Goal: Task Accomplishment & Management: Manage account settings

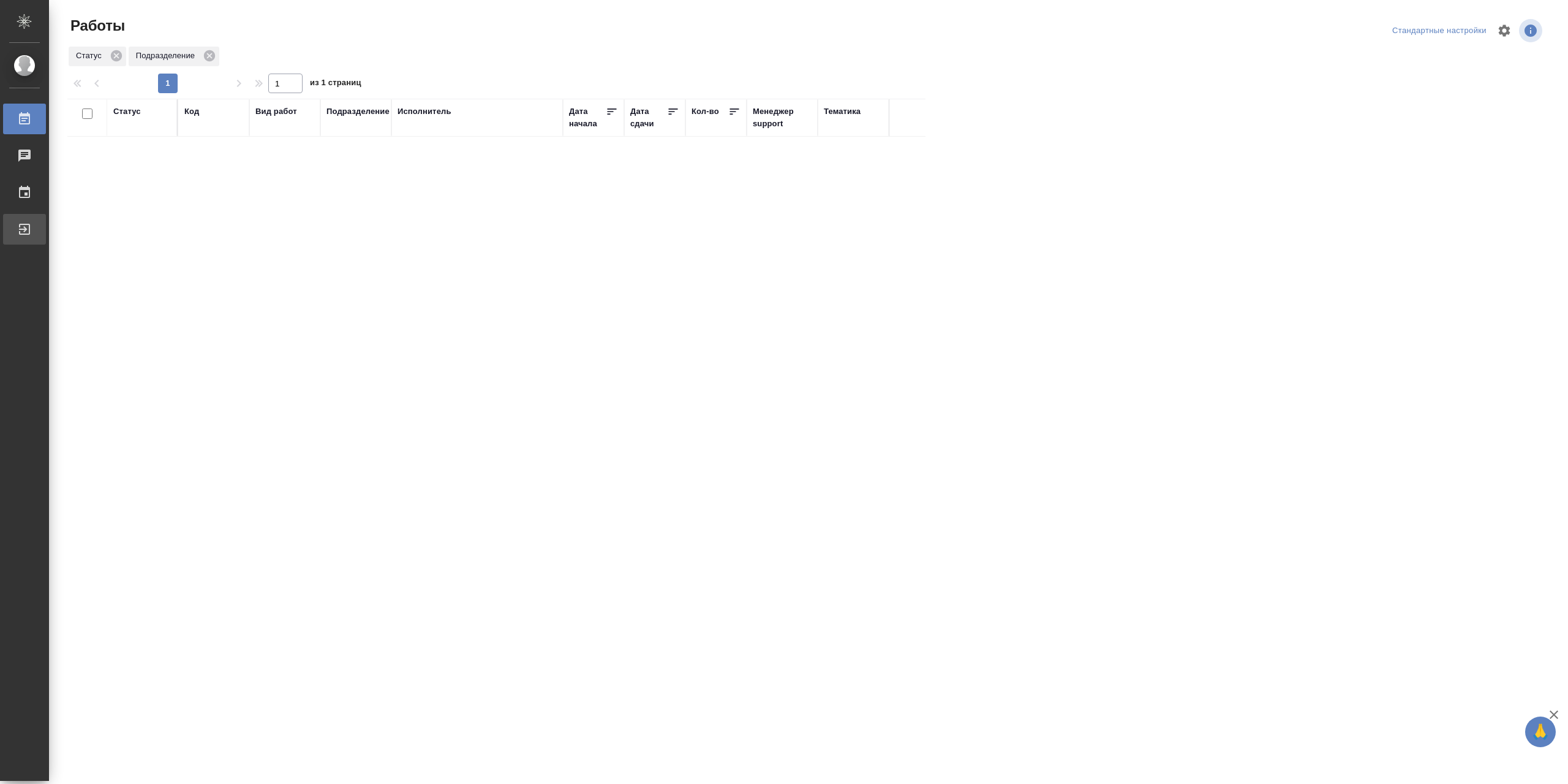
click at [46, 240] on link "Выйти" at bounding box center [25, 229] width 42 height 31
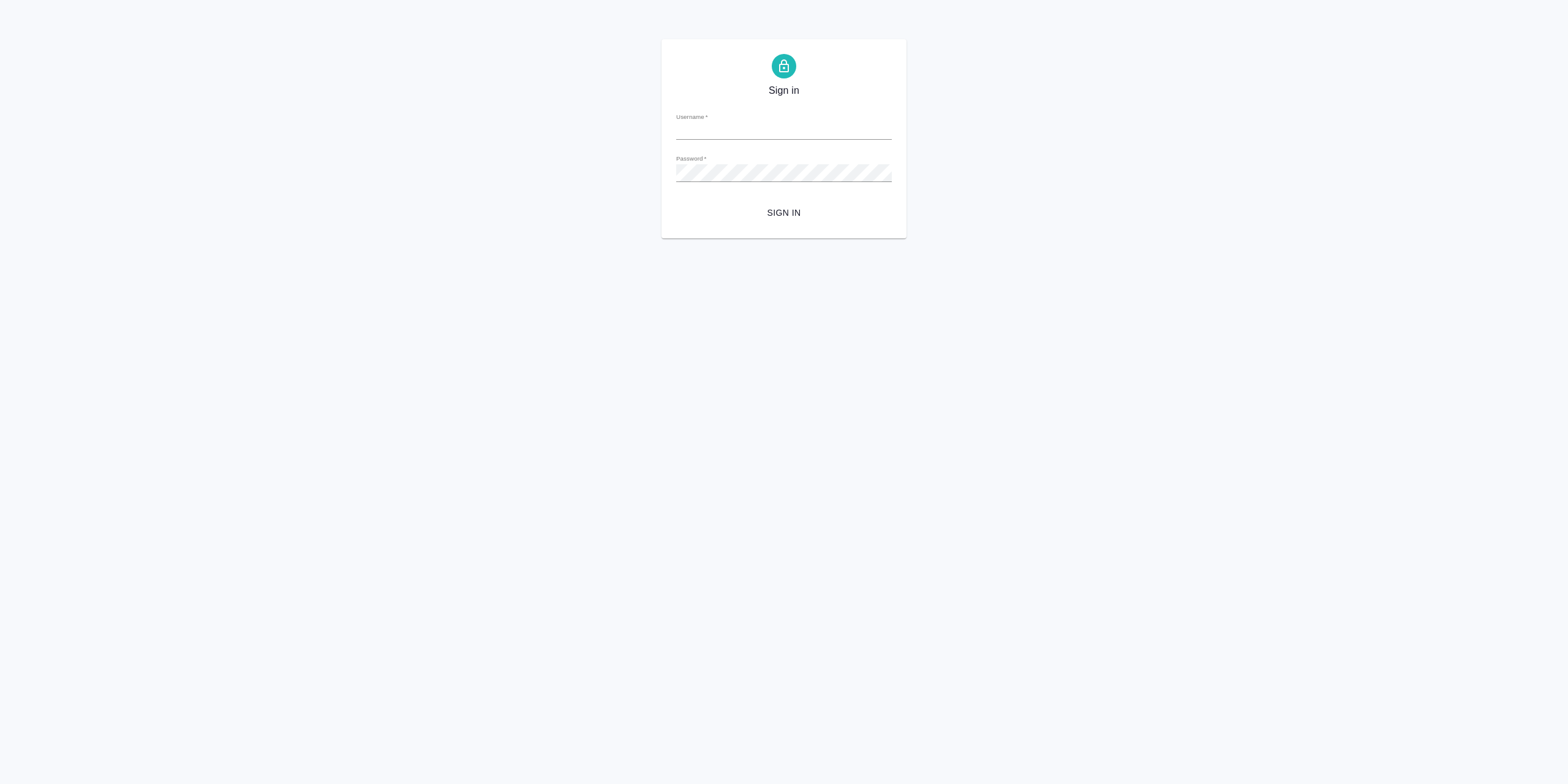
type input "r.sarkhatov@awatera.com"
click at [752, 212] on span "Sign in" at bounding box center [784, 213] width 196 height 15
click at [784, 224] on button "Sign in" at bounding box center [784, 212] width 216 height 23
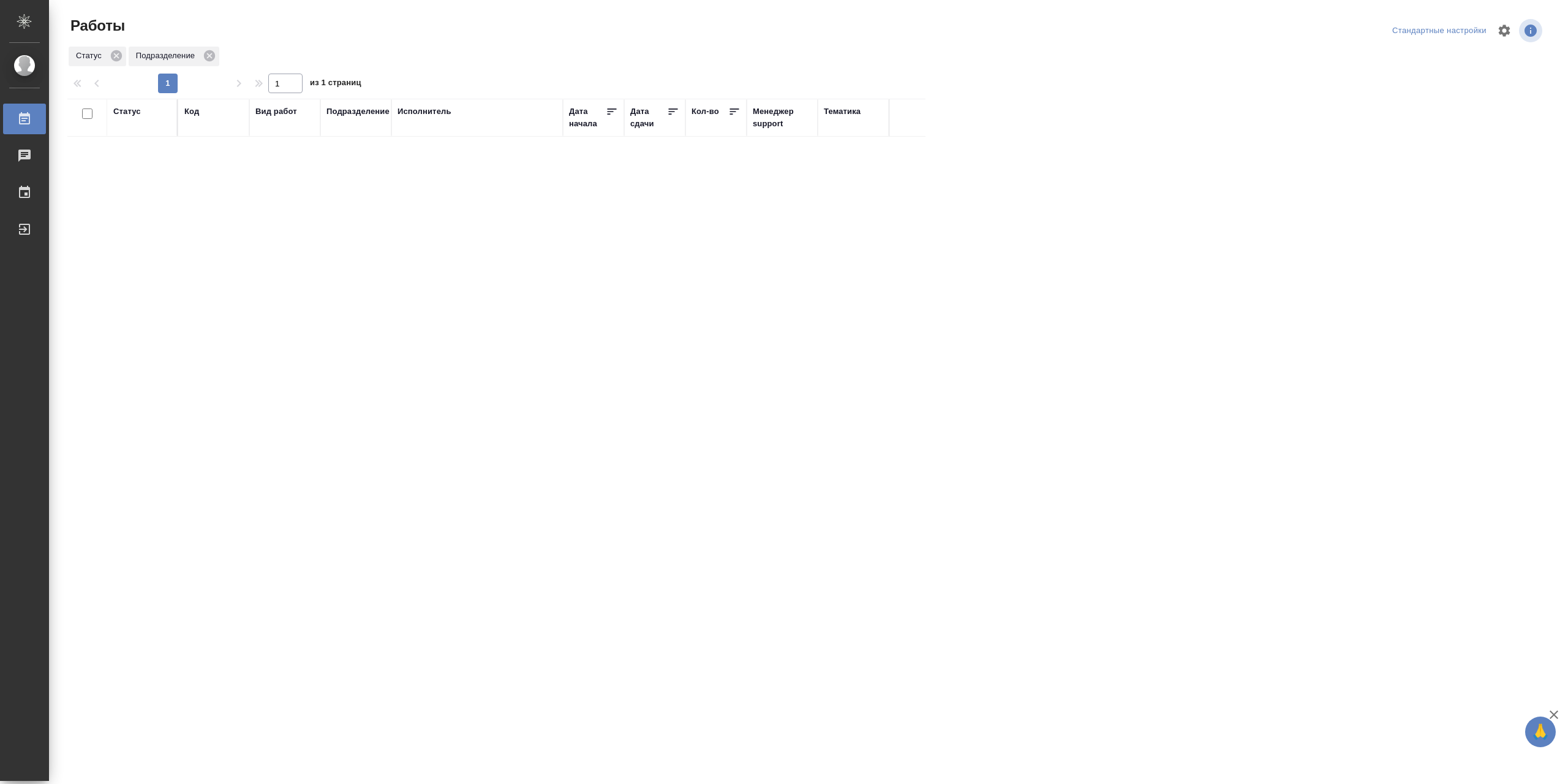
drag, startPoint x: 869, startPoint y: 62, endPoint x: 846, endPoint y: 106, distance: 49.6
